Goal: Task Accomplishment & Management: Manage account settings

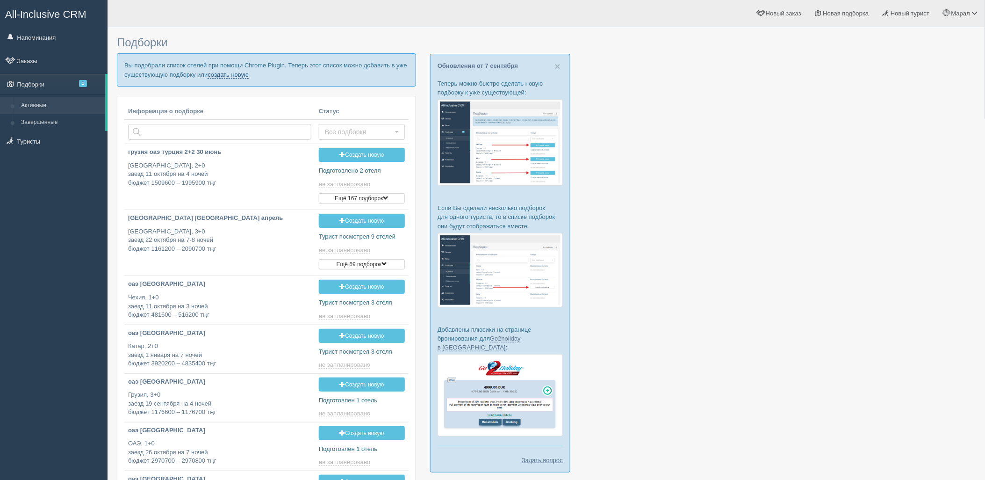
click at [231, 75] on link "создать новую" at bounding box center [228, 74] width 41 height 7
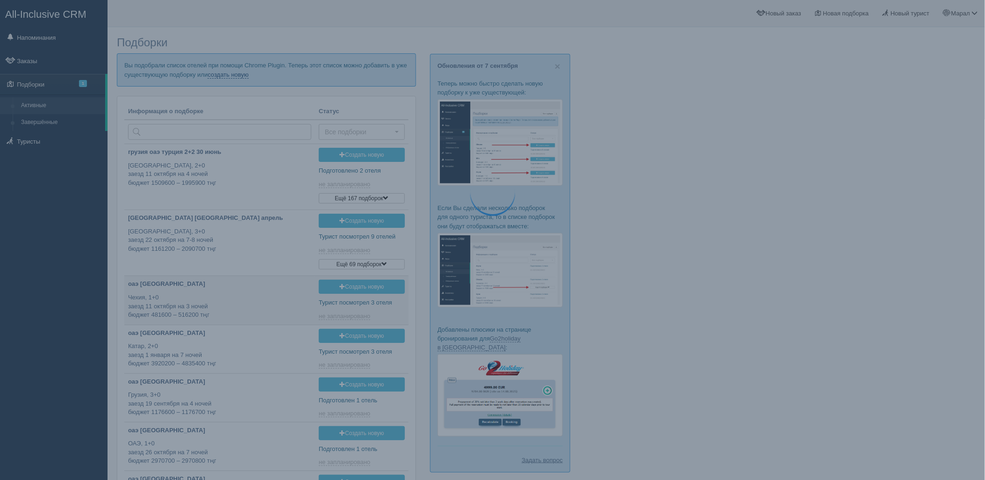
type input "2025-09-09 13:20"
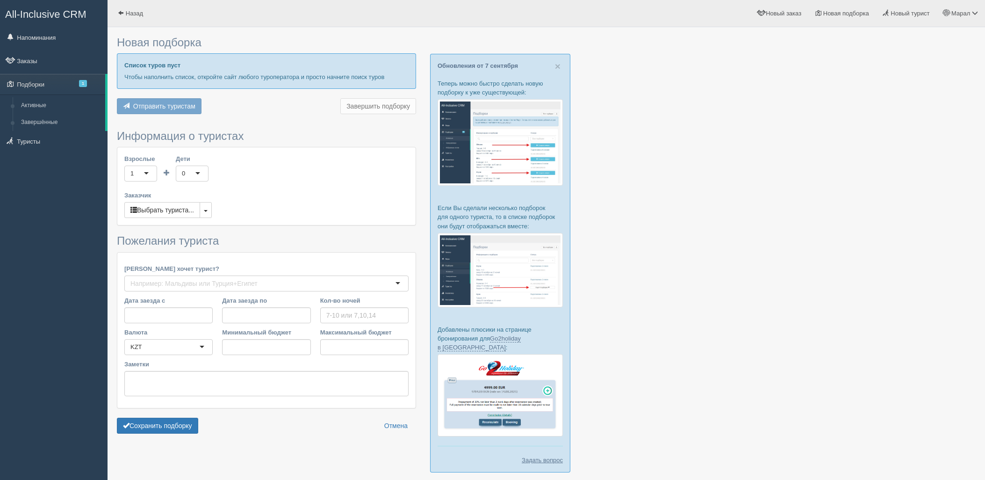
scroll to position [18, 0]
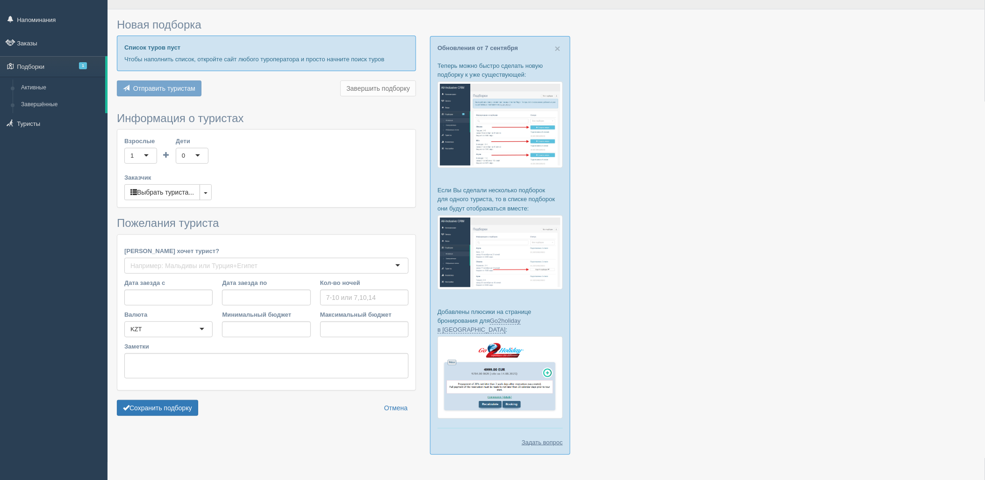
type input "10"
type input "1170900"
type input "1171000"
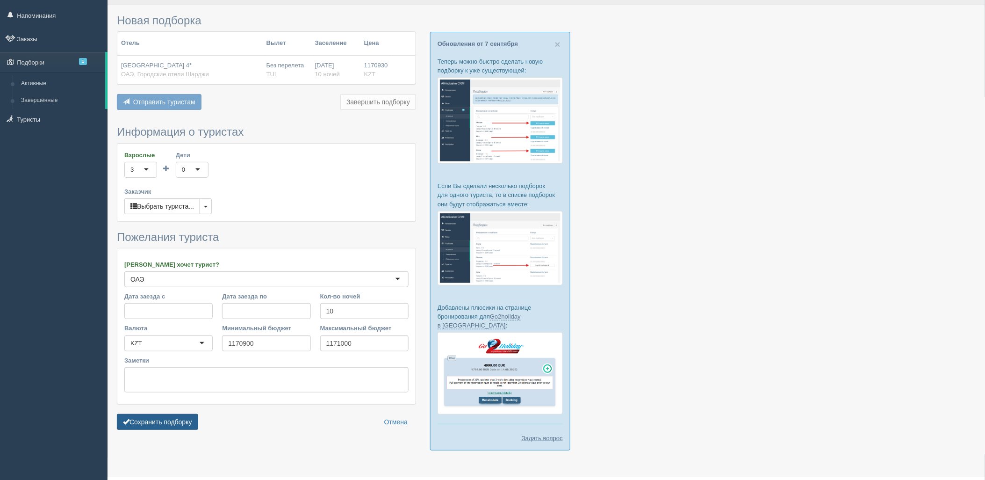
scroll to position [35, 0]
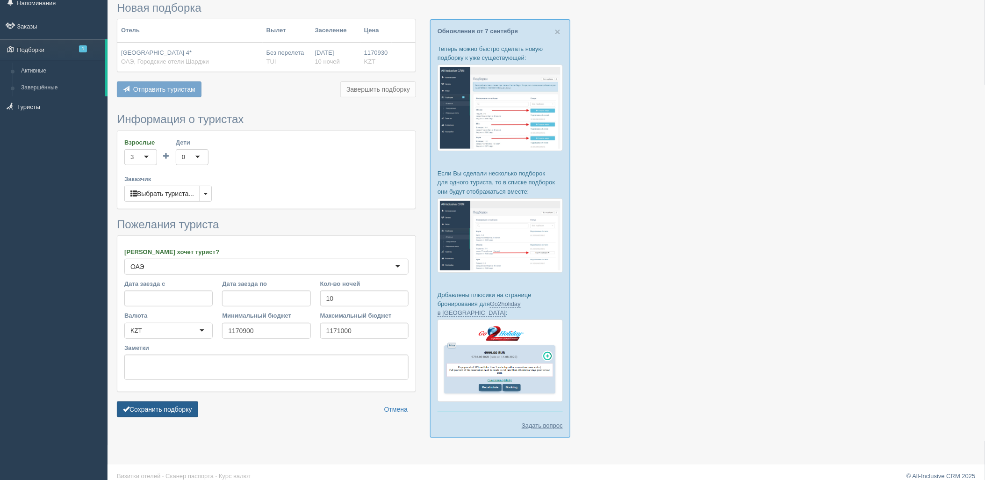
click at [155, 404] on button "Сохранить подборку" at bounding box center [157, 409] width 81 height 16
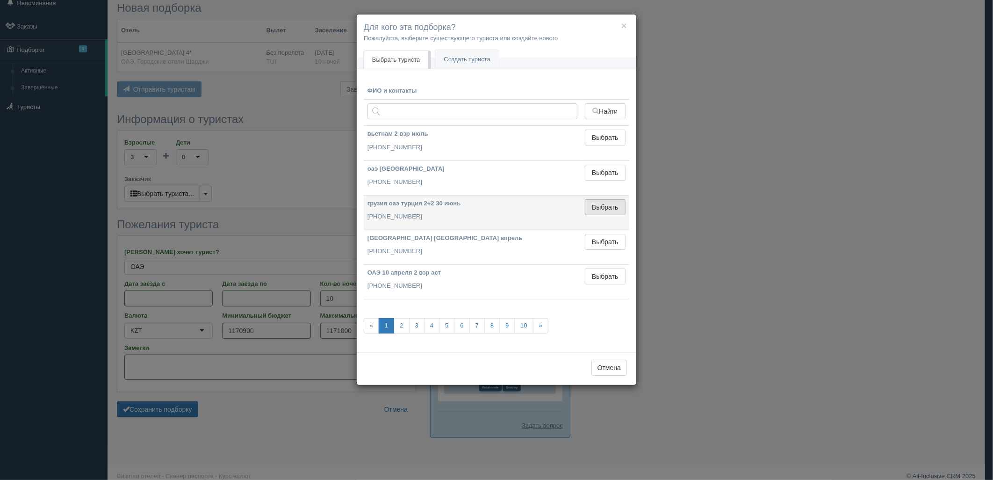
click at [611, 204] on button "Выбрать" at bounding box center [605, 207] width 41 height 16
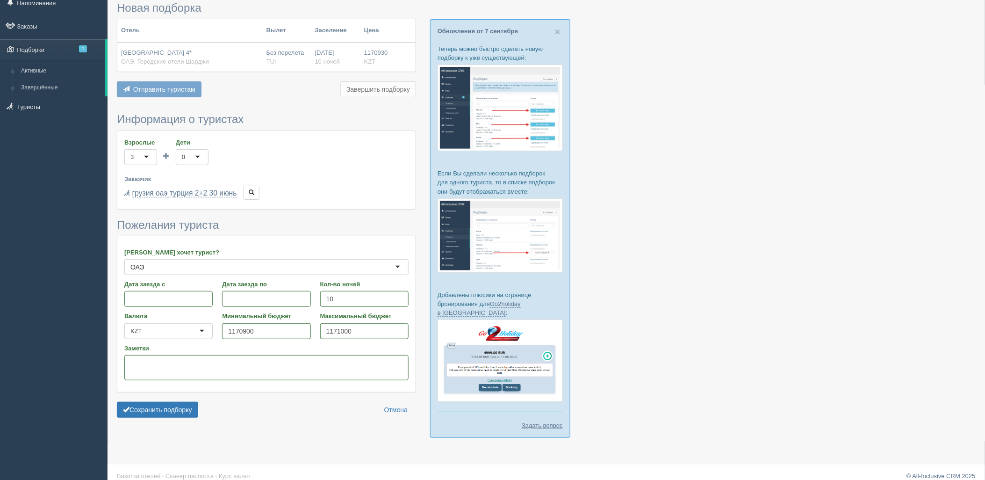
click at [186, 401] on form "Информация о туристах Взрослые 3 3 1 2 3 4 5 6 7 8 9 10 11 12 13 14 15 16 17 18…" at bounding box center [266, 267] width 299 height 309
click at [186, 400] on form "Информация о туристах Взрослые 3 3 1 2 3 4 5 6 7 8 9 10 11 12 13 14 15 16 17 18…" at bounding box center [266, 267] width 299 height 309
click at [186, 403] on button "Сохранить подборку" at bounding box center [157, 410] width 81 height 16
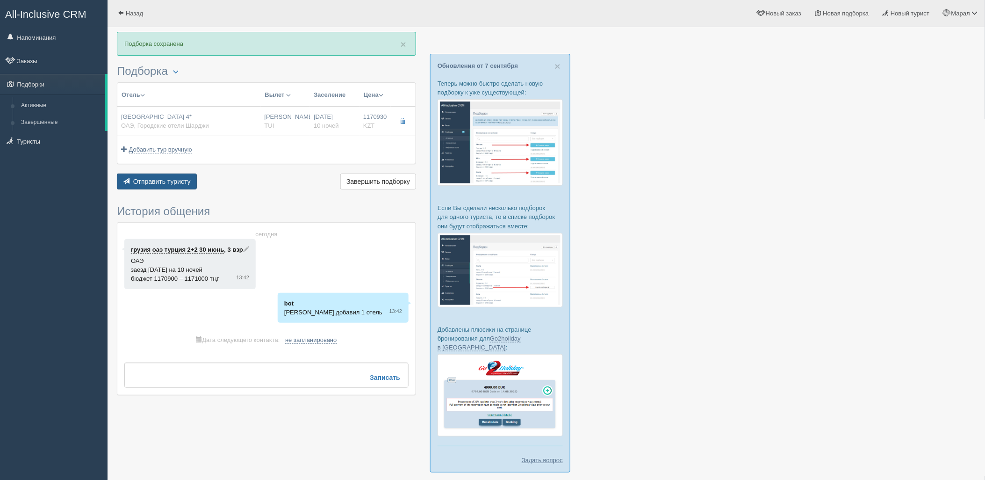
click at [167, 180] on span "Отправить туристу" at bounding box center [162, 181] width 58 height 7
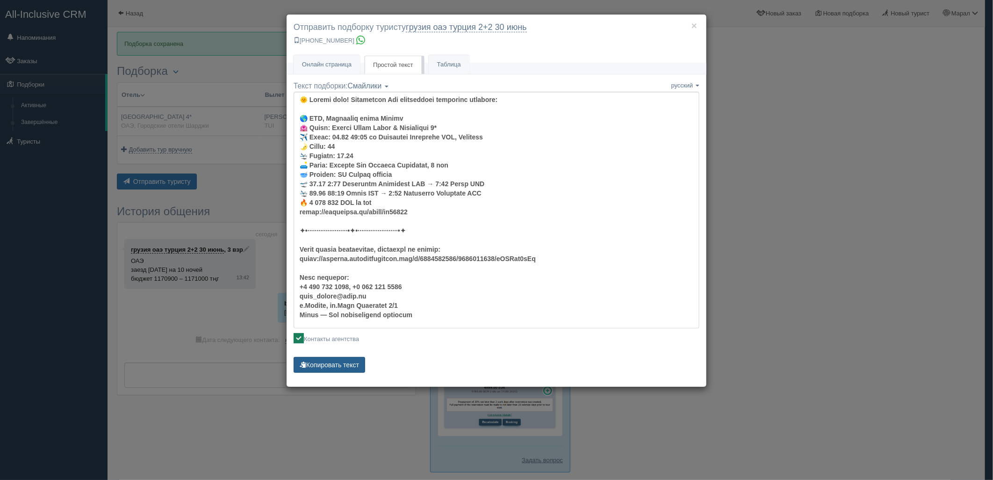
click at [326, 361] on button "Копировать текст" at bounding box center [330, 365] width 72 height 16
click at [734, 179] on div "× Отправить подборку туристу грузия оаэ [GEOGRAPHIC_DATA] 2+2 [DATE] [PHONE_NUM…" at bounding box center [496, 240] width 993 height 480
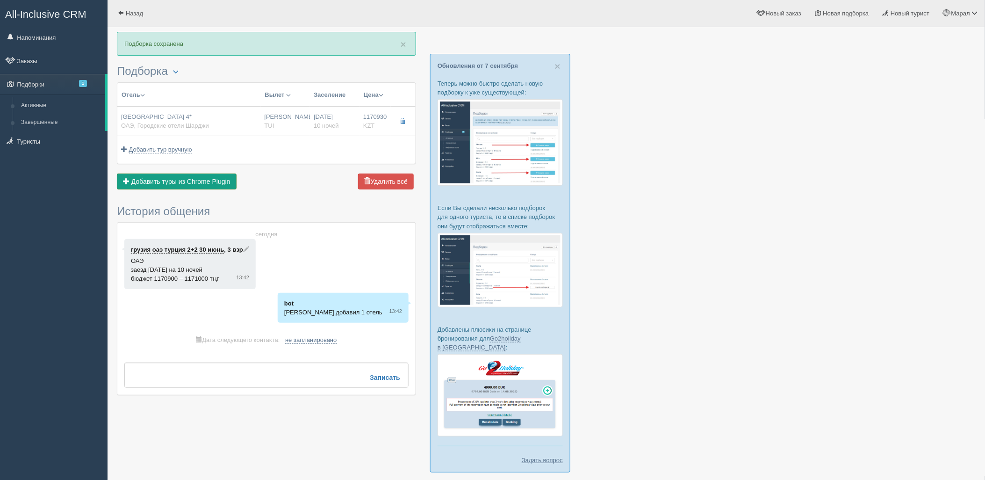
click at [203, 180] on span "Добавить туры из Chrome Plugin" at bounding box center [180, 181] width 99 height 7
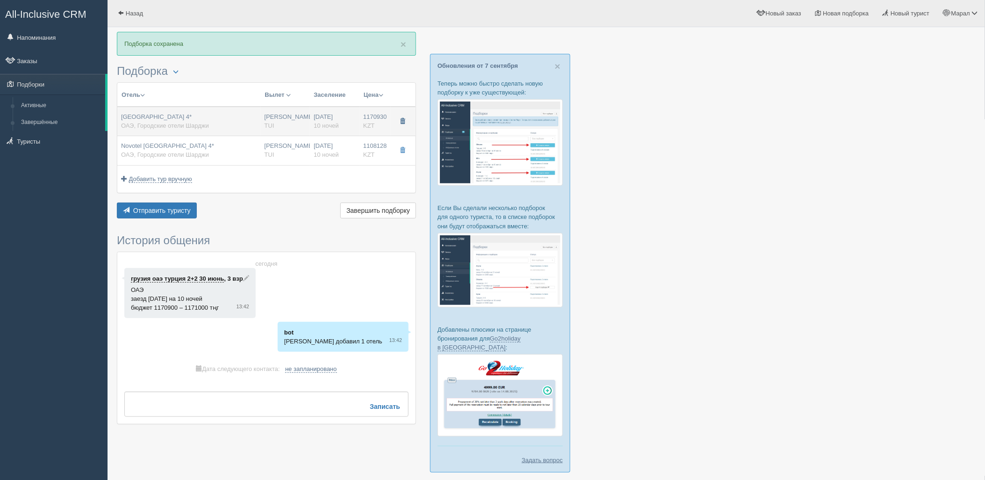
click at [403, 123] on span "button" at bounding box center [403, 121] width 6 height 6
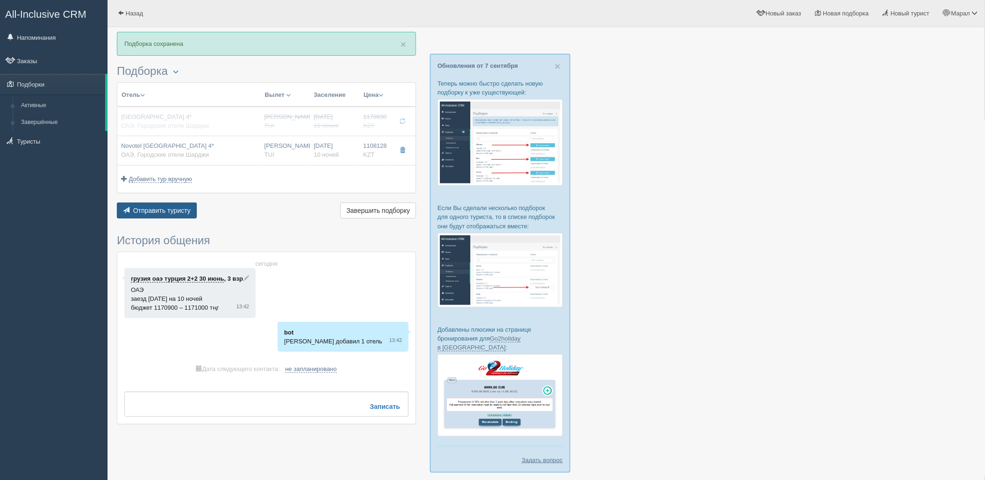
click at [165, 208] on span "Отправить туристу" at bounding box center [162, 210] width 58 height 7
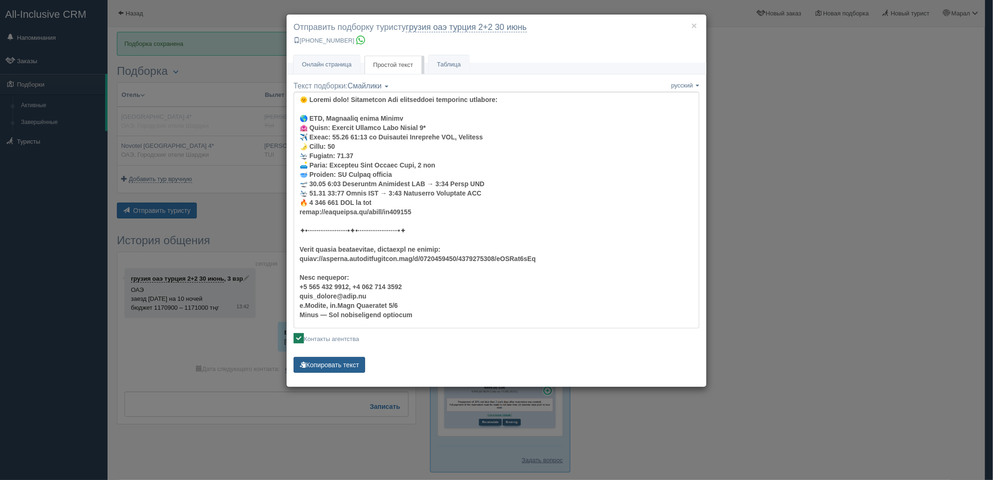
click at [351, 366] on button "Копировать текст" at bounding box center [330, 365] width 72 height 16
click at [876, 106] on div "× Отправить подборку туристу грузия оаэ [GEOGRAPHIC_DATA] 2+2 [DATE] [PHONE_NUM…" at bounding box center [496, 240] width 993 height 480
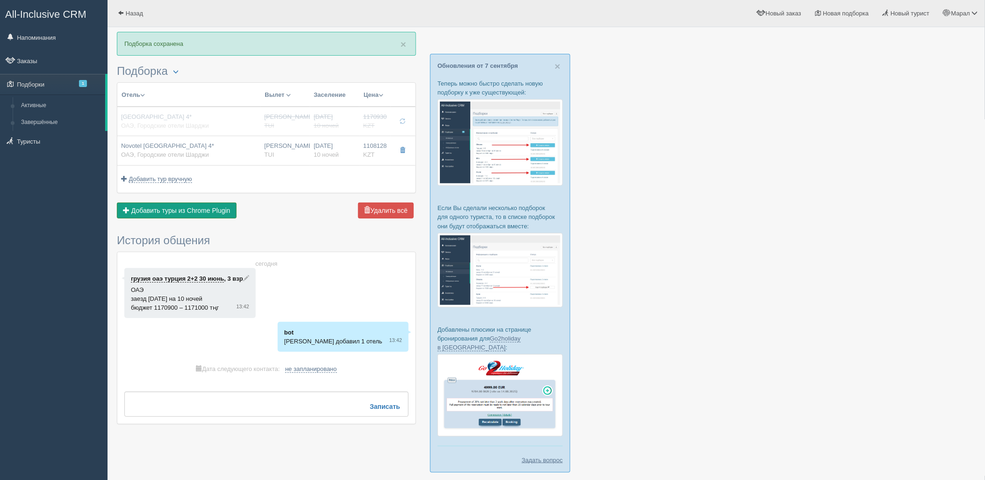
click at [181, 208] on span "Добавить туры из Chrome Plugin" at bounding box center [180, 210] width 99 height 7
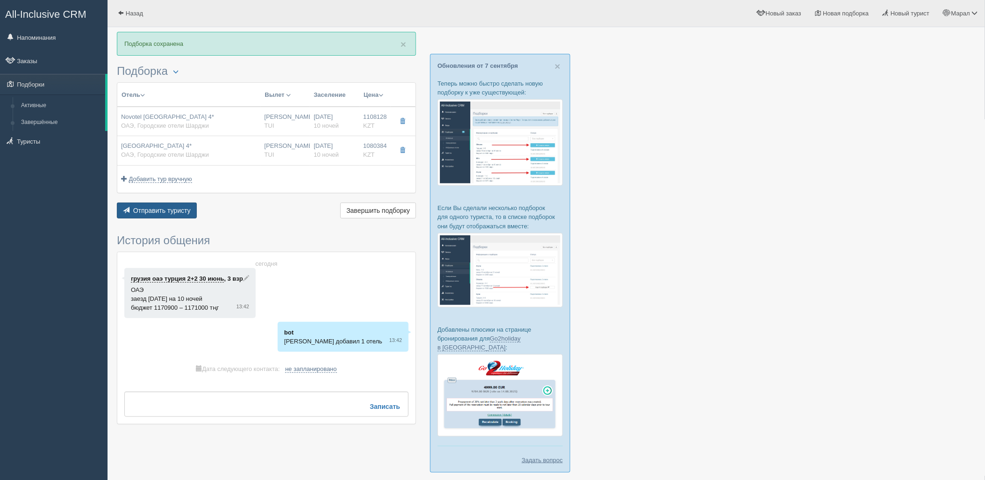
click at [166, 212] on span "Отправить туристу" at bounding box center [162, 210] width 58 height 7
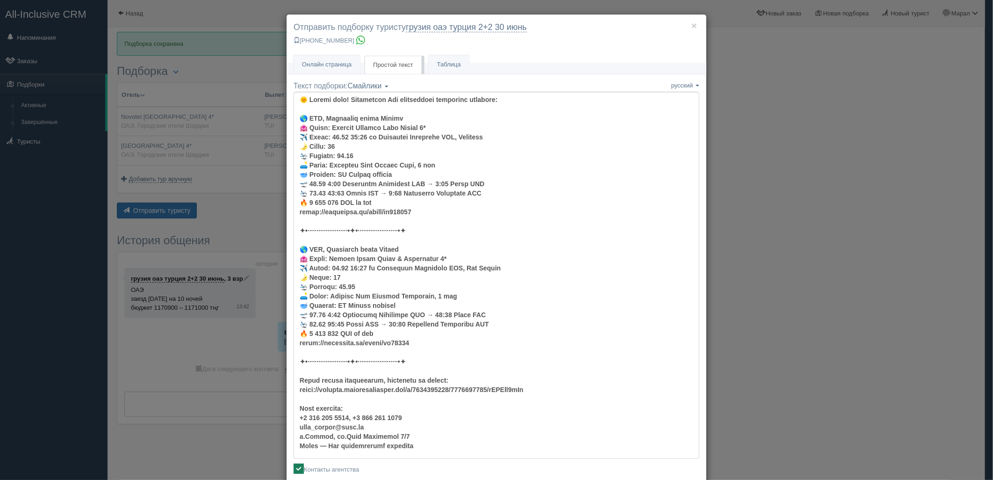
drag, startPoint x: 865, startPoint y: 196, endPoint x: 852, endPoint y: 197, distance: 13.1
click at [863, 197] on div "× Отправить подборку туристу грузия оаэ [GEOGRAPHIC_DATA] 2+2 [DATE] [PHONE_NUM…" at bounding box center [496, 240] width 993 height 480
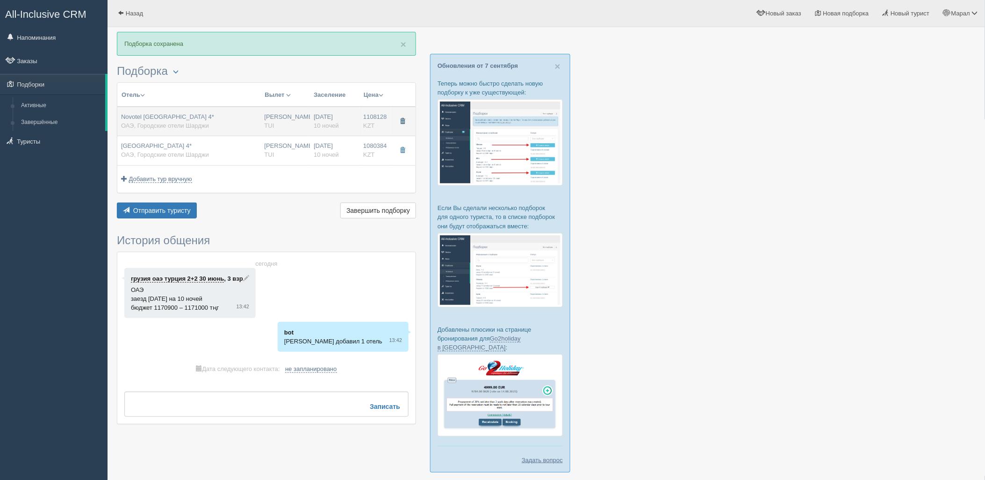
click at [403, 122] on span "button" at bounding box center [403, 121] width 6 height 6
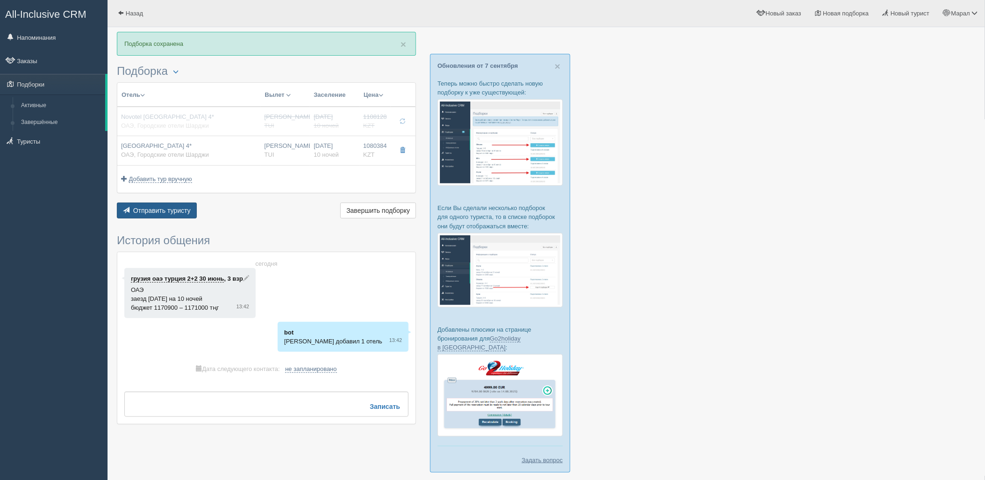
click at [152, 207] on span "Отправить туристу" at bounding box center [162, 210] width 58 height 7
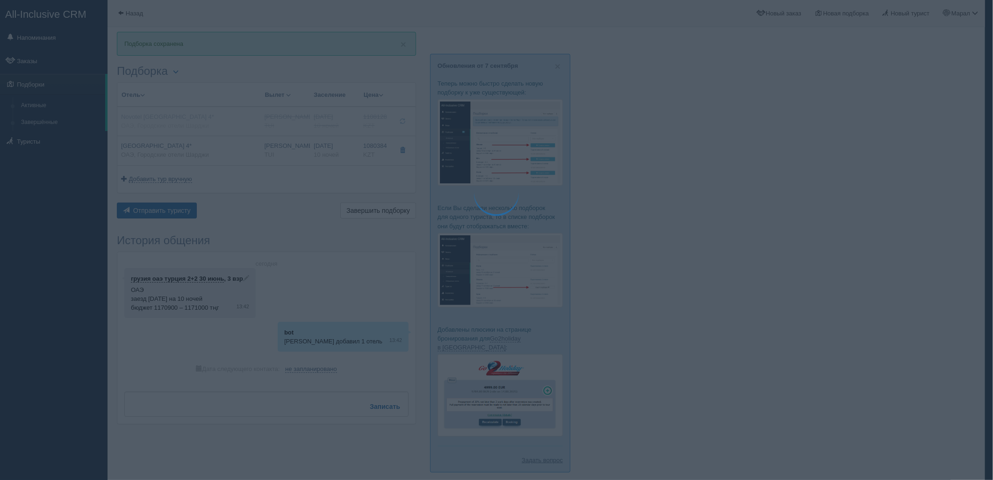
type textarea "🌞 Loremi dolo! Sitametcon Adi elitseddoei temporinc utlabore: 🌎 ETD, Magnaaliq …"
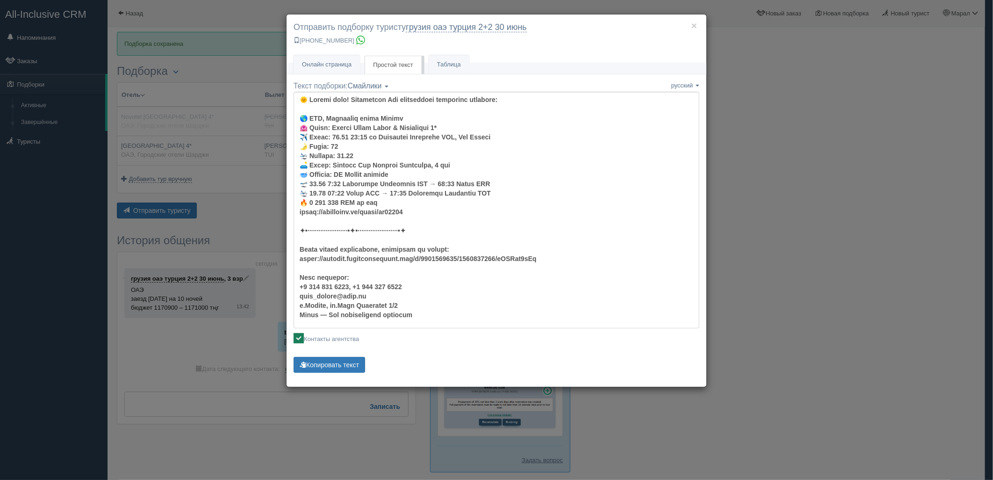
click at [875, 189] on div "× Отправить подборку туристу грузия оаэ [GEOGRAPHIC_DATA] 2+2 [DATE] [PHONE_NUM…" at bounding box center [496, 240] width 993 height 480
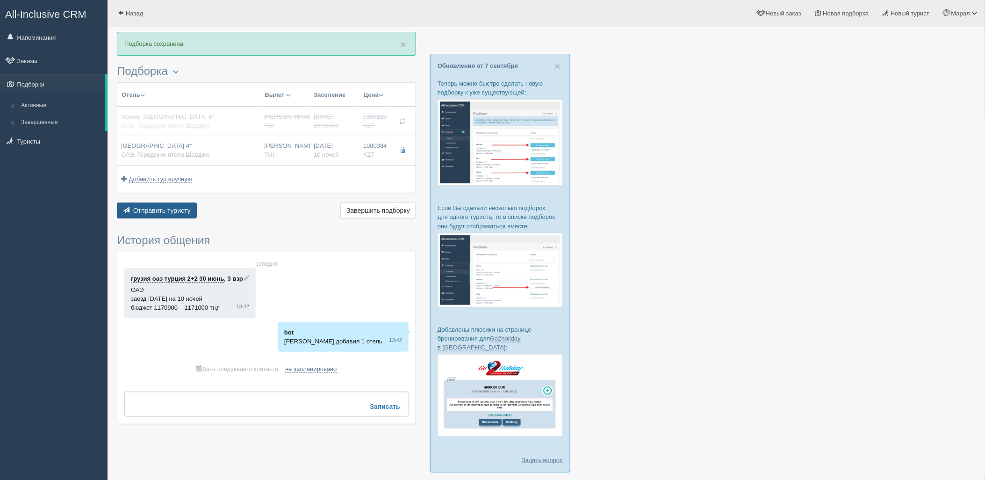
click at [166, 212] on span "Отправить туристу" at bounding box center [162, 210] width 58 height 7
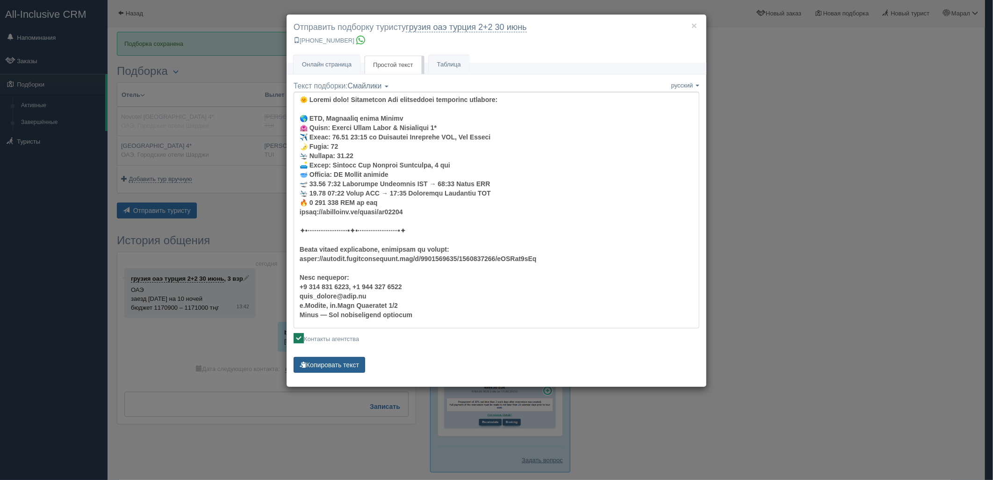
click at [324, 363] on button "Копировать текст" at bounding box center [330, 365] width 72 height 16
